Goal: Task Accomplishment & Management: Use online tool/utility

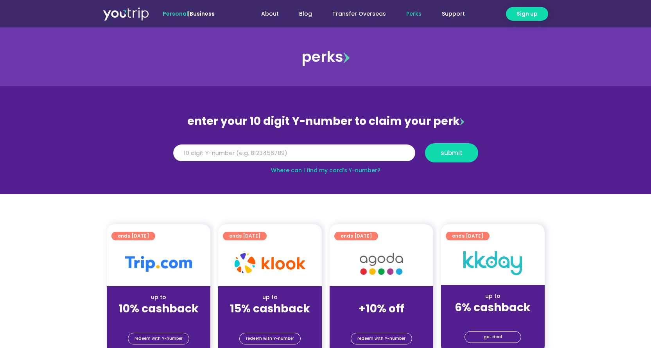
click at [196, 155] on input "Y Number" at bounding box center [294, 152] width 242 height 17
type input "8142067984"
click at [462, 155] on span "submit" at bounding box center [452, 153] width 40 height 6
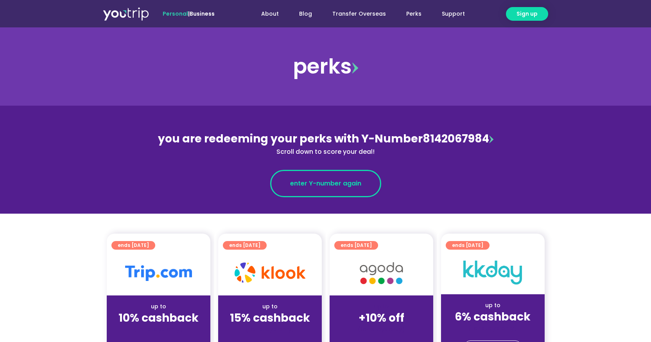
click at [327, 184] on span "enter Y-number again" at bounding box center [325, 183] width 71 height 9
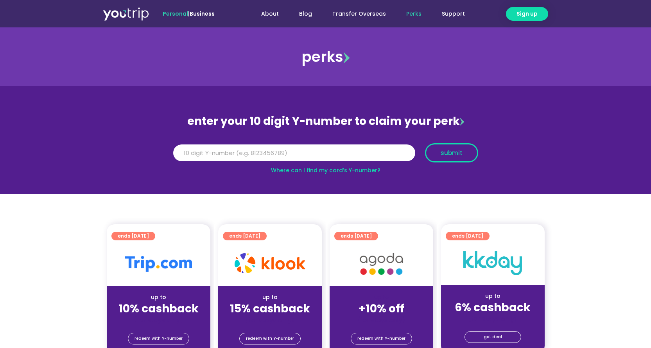
click at [463, 157] on button "submit" at bounding box center [451, 152] width 53 height 19
click at [186, 153] on input "Y Number" at bounding box center [294, 152] width 242 height 17
type input "8142067984"
click at [451, 151] on span "submit" at bounding box center [452, 153] width 22 height 6
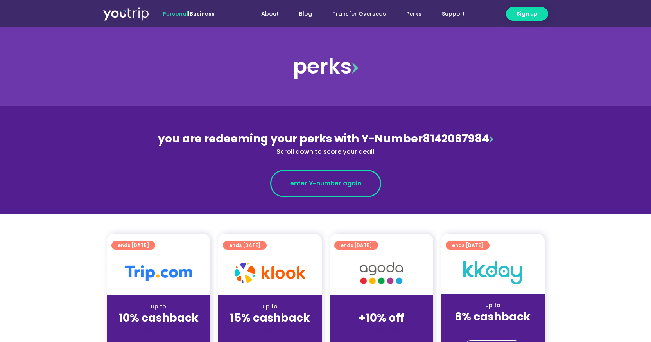
click at [353, 185] on span "enter Y-number again" at bounding box center [325, 183] width 71 height 9
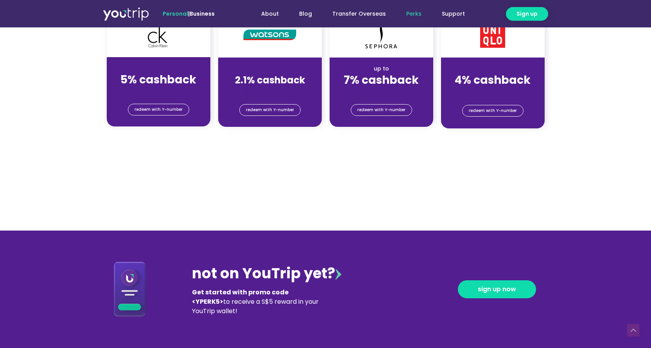
scroll to position [665, 0]
